Goal: Transaction & Acquisition: Purchase product/service

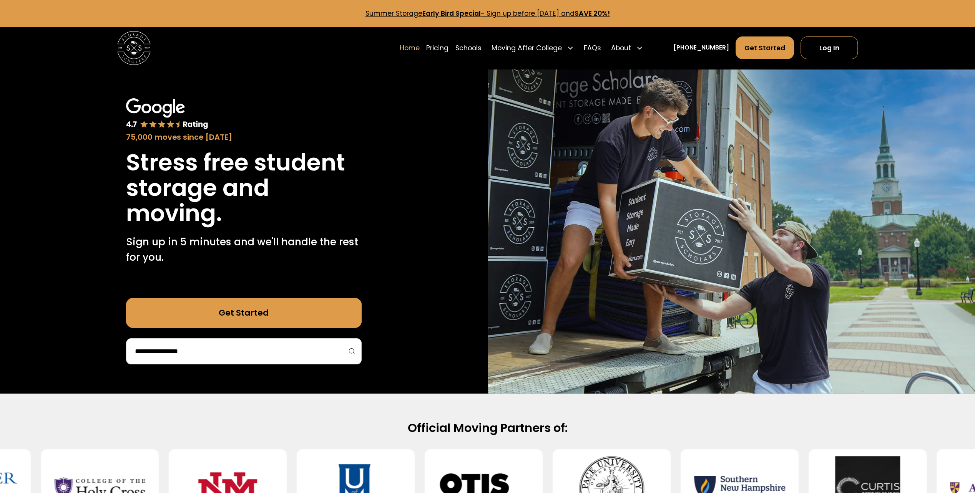
click at [267, 313] on link "Get Started" at bounding box center [243, 313] width 235 height 30
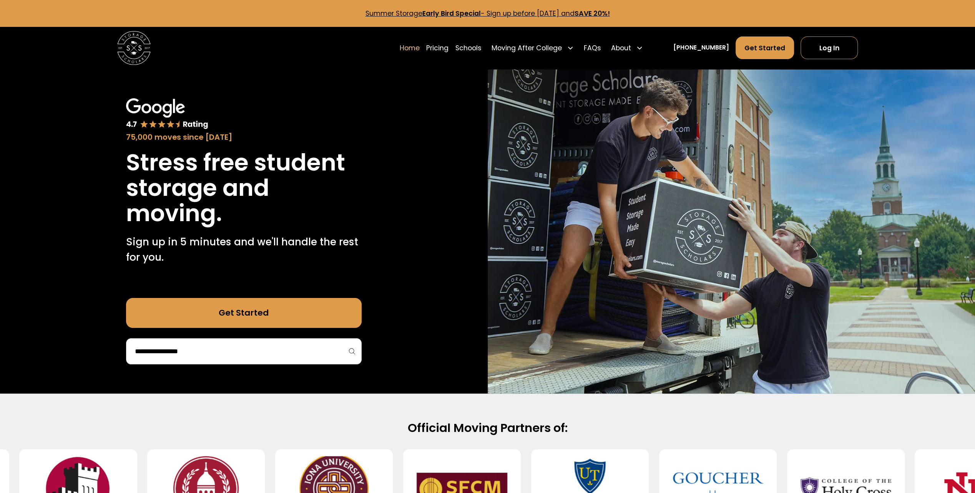
click at [186, 344] on div at bounding box center [243, 351] width 235 height 26
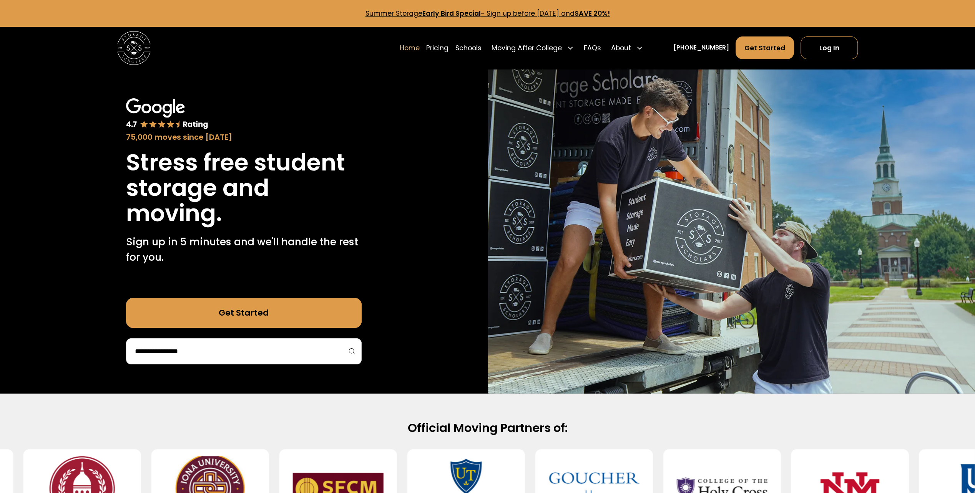
click at [197, 357] on input "search" at bounding box center [243, 351] width 219 height 13
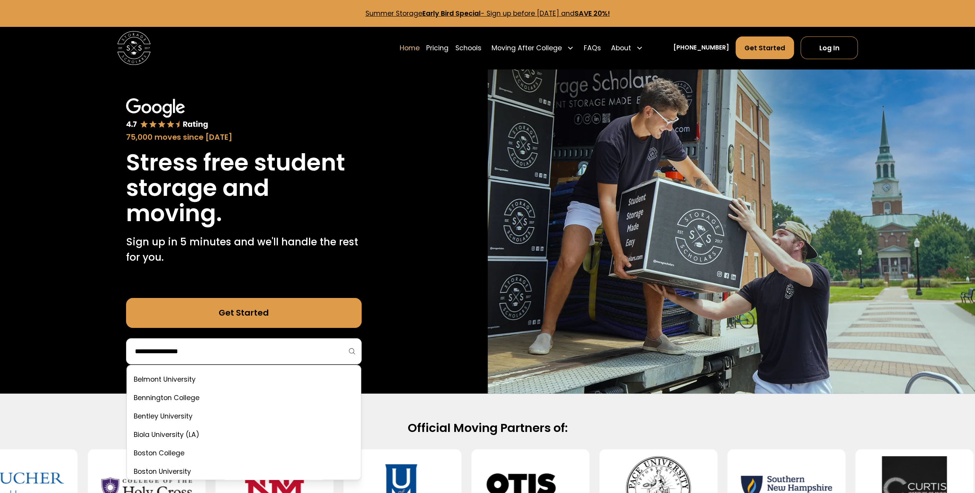
scroll to position [269, 0]
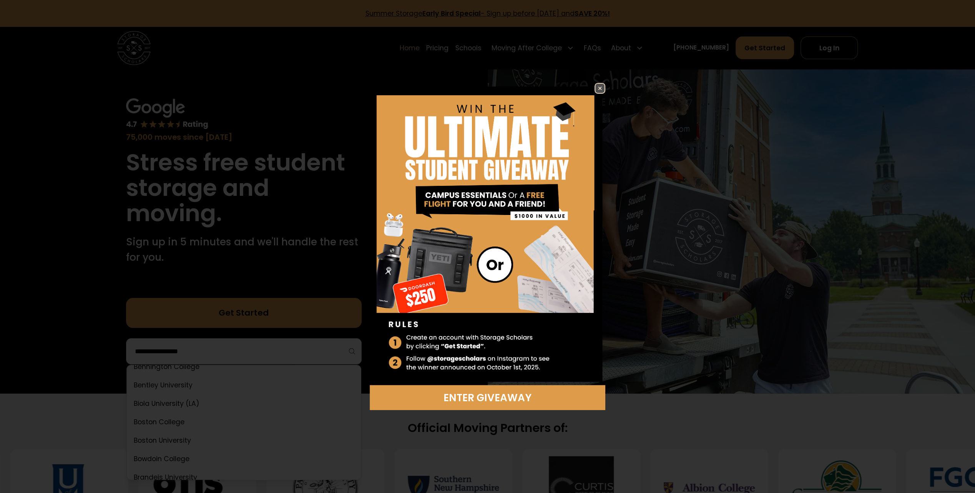
click at [600, 84] on img at bounding box center [599, 88] width 9 height 9
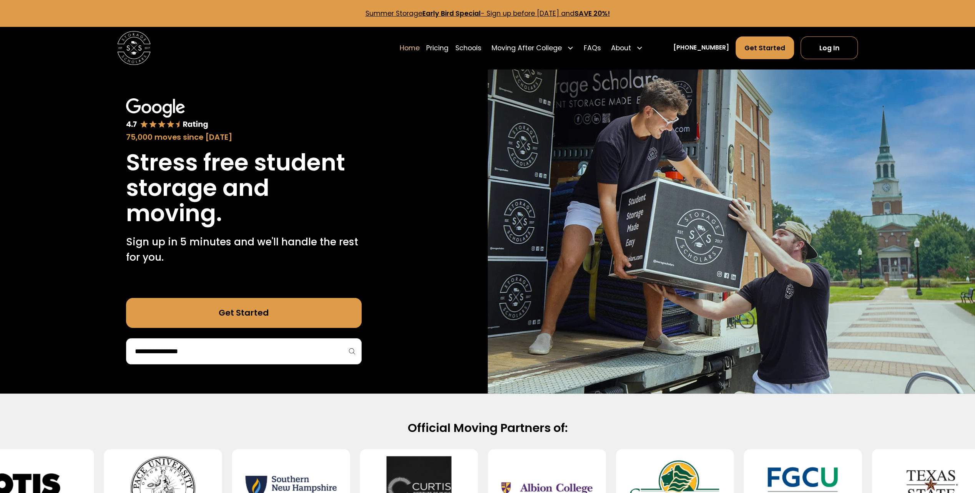
click at [294, 347] on input "search" at bounding box center [243, 351] width 219 height 13
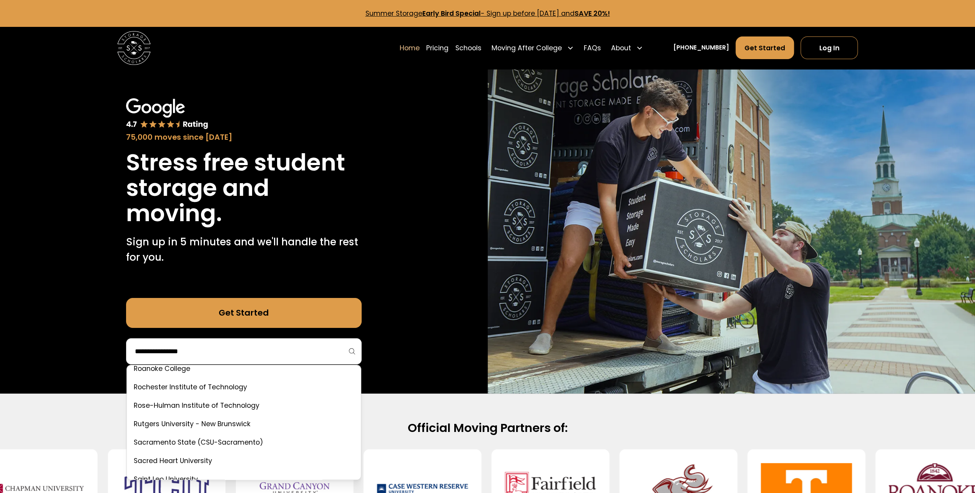
scroll to position [2460, 0]
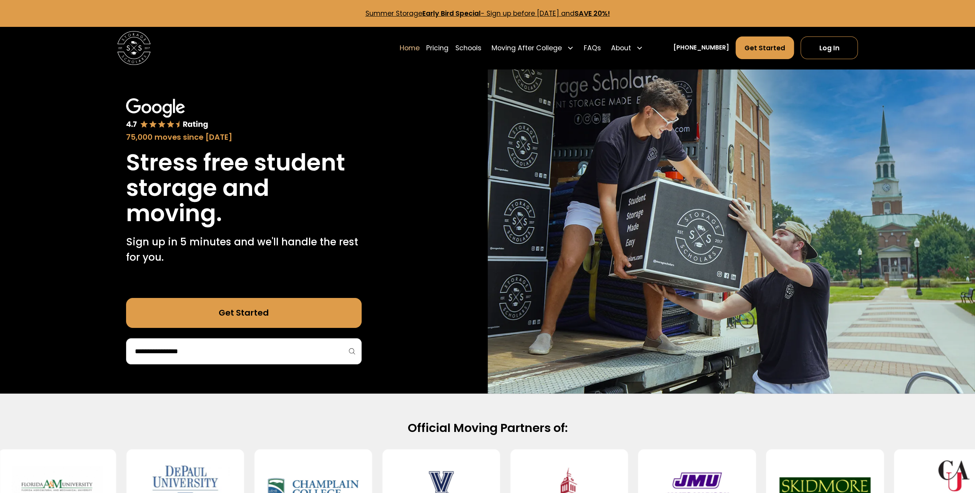
click at [218, 347] on input "search" at bounding box center [243, 351] width 219 height 13
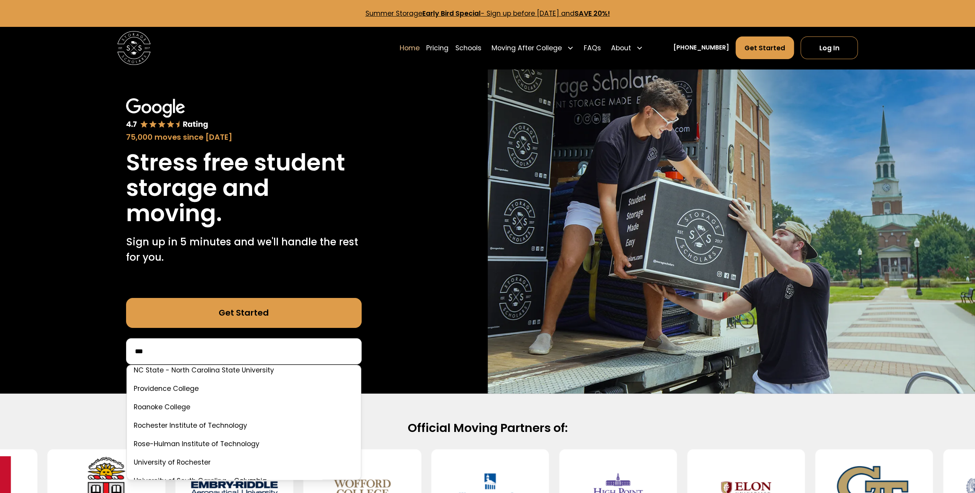
scroll to position [0, 0]
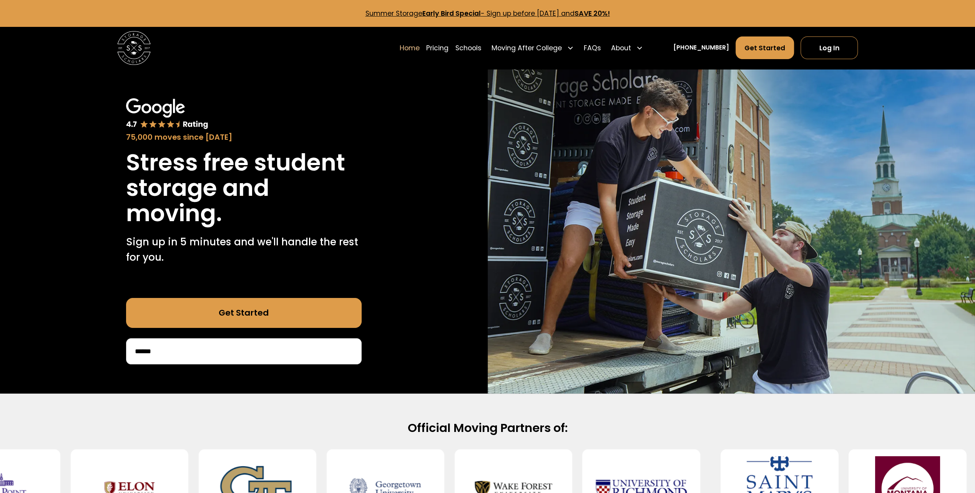
click at [187, 345] on input "******" at bounding box center [243, 351] width 219 height 13
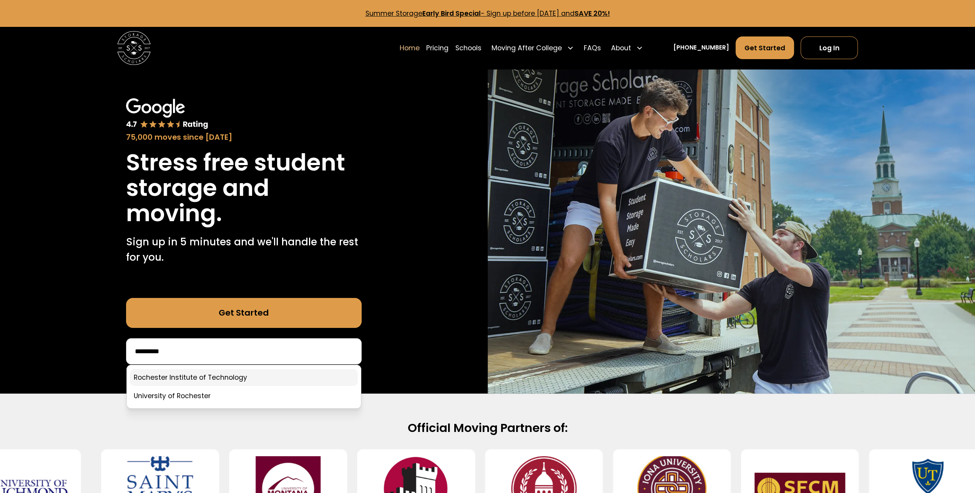
click at [190, 377] on link at bounding box center [244, 377] width 228 height 17
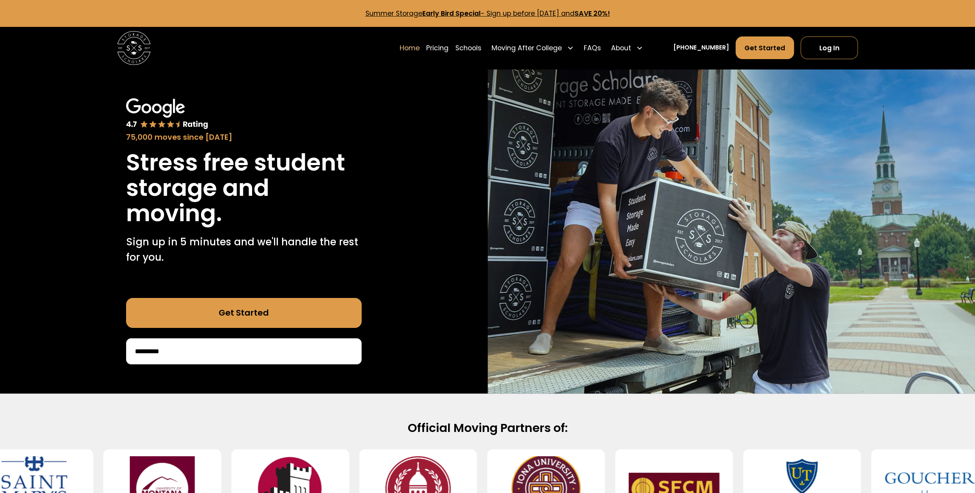
click at [196, 353] on input "*********" at bounding box center [243, 351] width 219 height 13
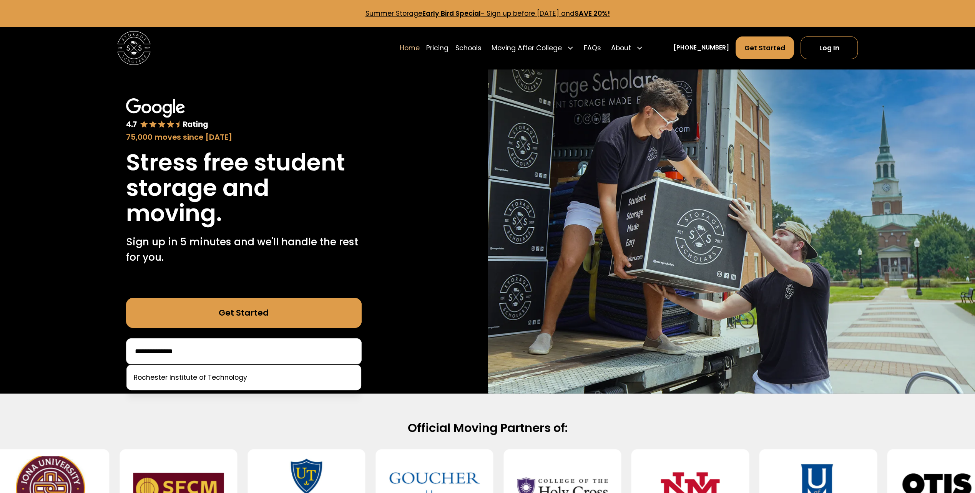
type input "**********"
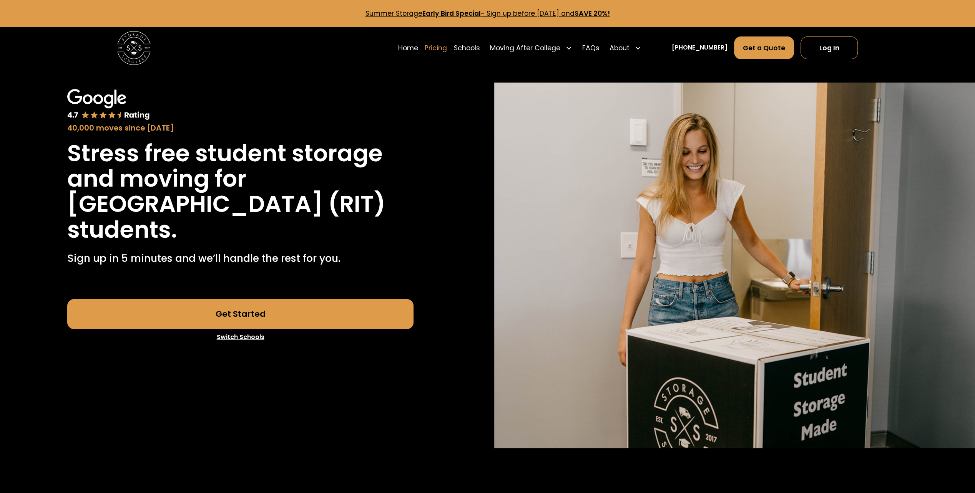
click at [447, 50] on link "Pricing" at bounding box center [435, 47] width 22 height 23
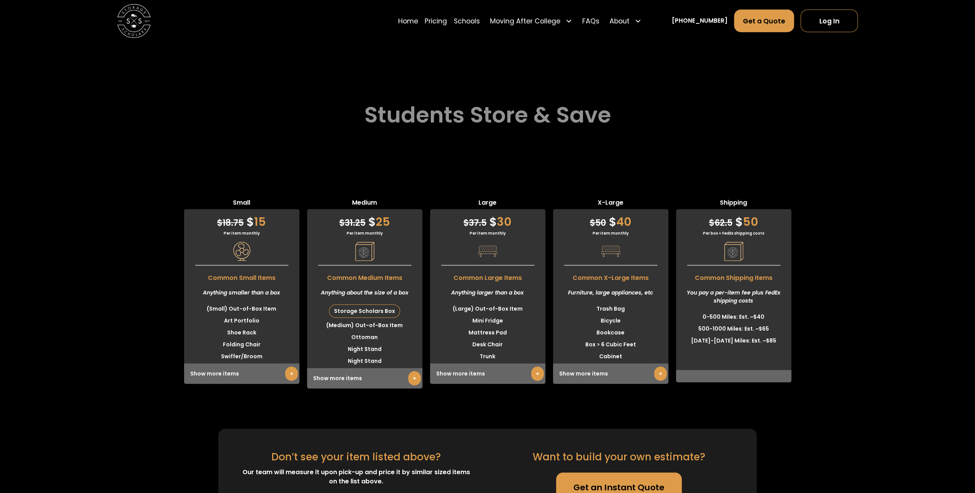
scroll to position [2019, 0]
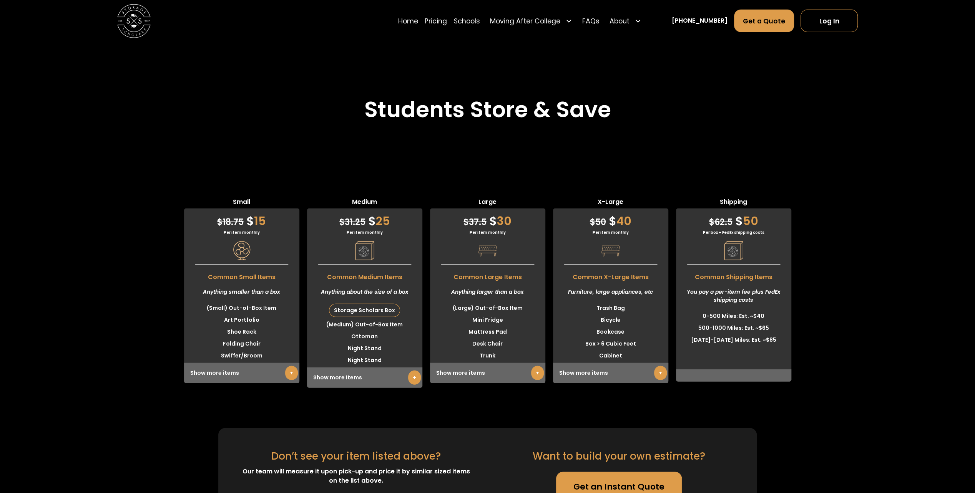
click at [410, 382] on link "+" at bounding box center [414, 378] width 13 height 14
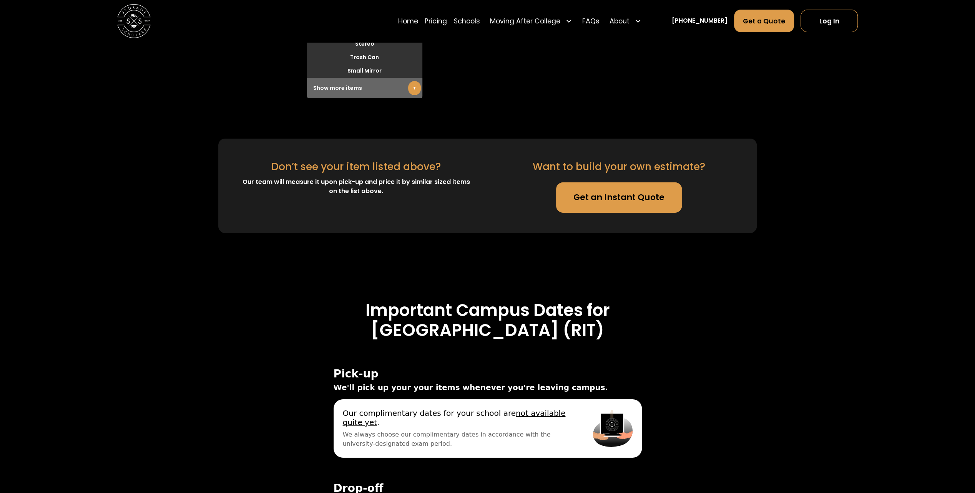
scroll to position [2519, 0]
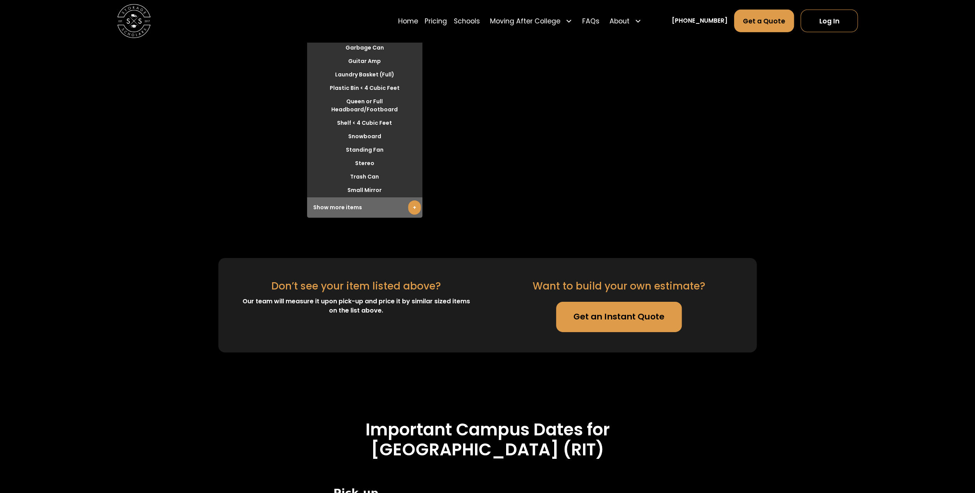
click at [620, 310] on link "Get an Instant Quote" at bounding box center [619, 317] width 126 height 30
